Goal: Register for event/course

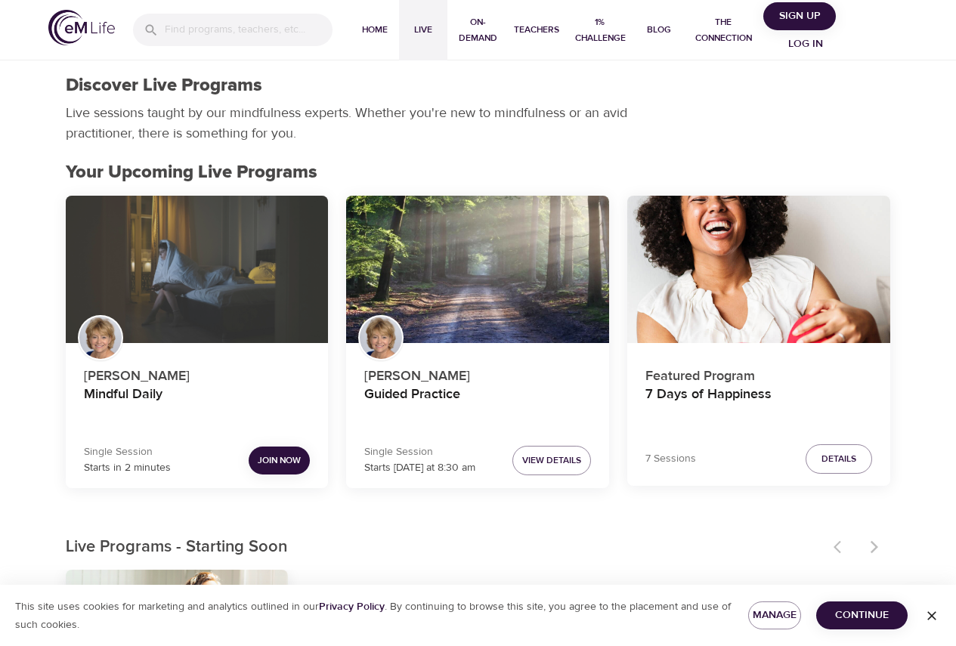
click at [214, 321] on div "Mindful Daily" at bounding box center [197, 270] width 263 height 148
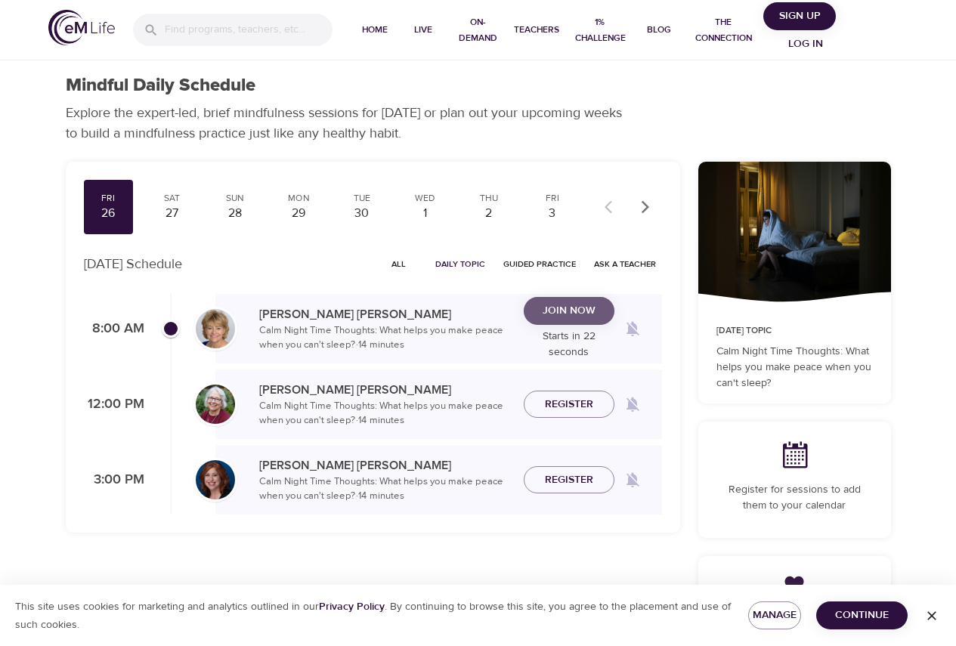
click at [567, 310] on span "Join Now" at bounding box center [569, 311] width 53 height 19
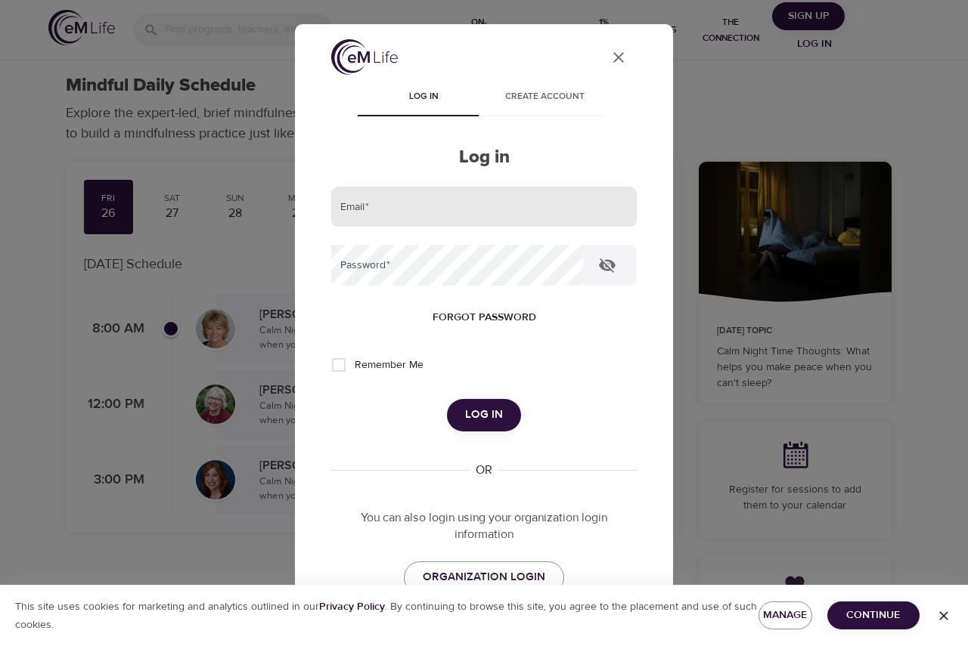
click at [401, 200] on input "email" at bounding box center [483, 207] width 305 height 41
type input "[PERSON_NAME][EMAIL_ADDRESS][PERSON_NAME][DOMAIN_NAME]"
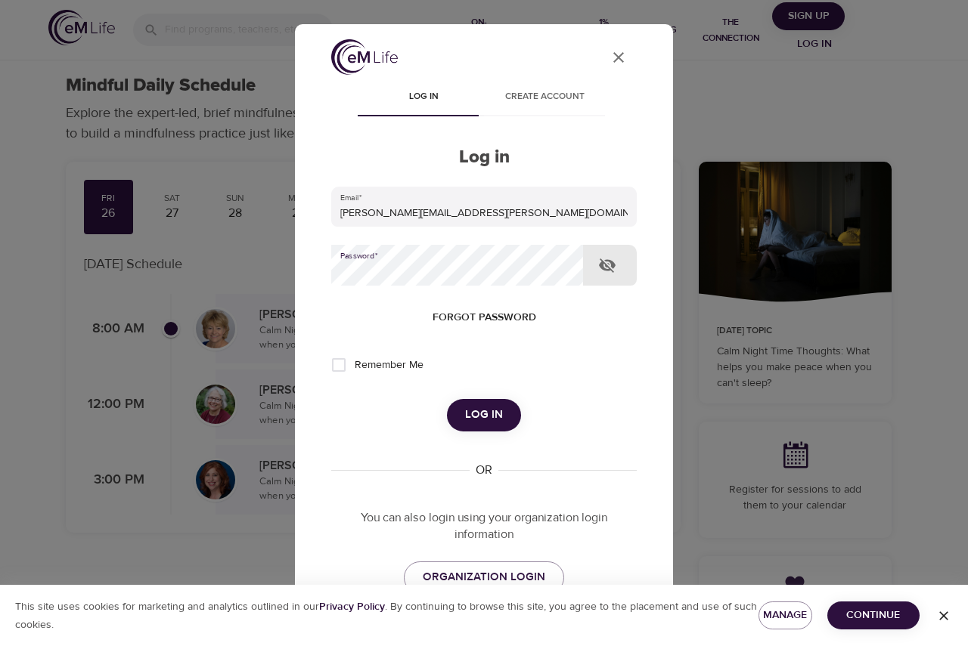
click at [354, 329] on div "Forgot password" at bounding box center [483, 318] width 305 height 28
click at [336, 352] on input "Remember Me" at bounding box center [339, 365] width 32 height 32
checkbox input "true"
click at [447, 408] on button "Log in" at bounding box center [484, 415] width 74 height 32
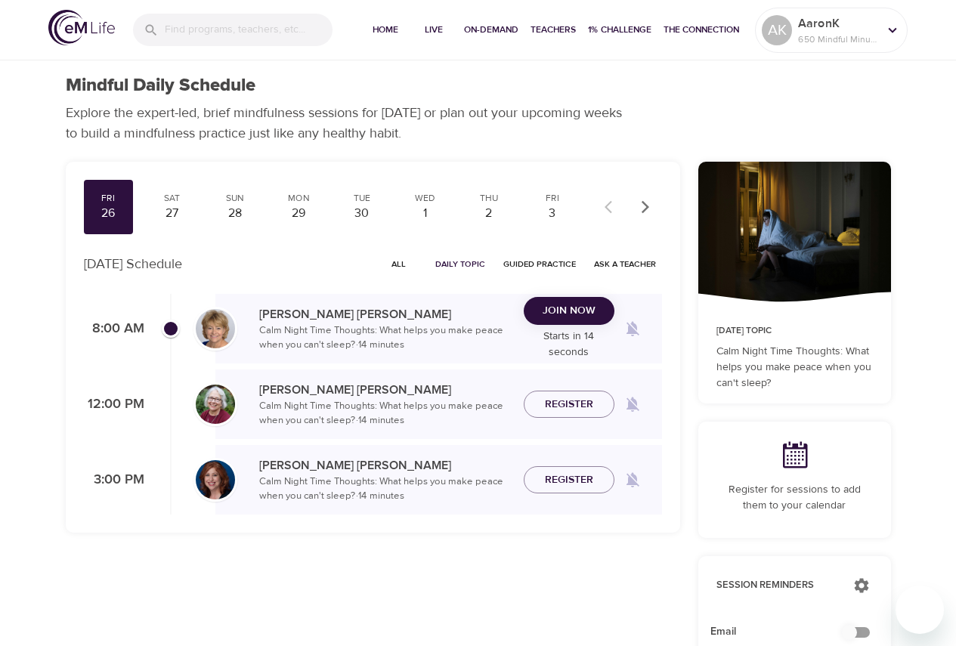
click at [561, 302] on span "Join Now" at bounding box center [569, 311] width 53 height 19
